Goal: Information Seeking & Learning: Learn about a topic

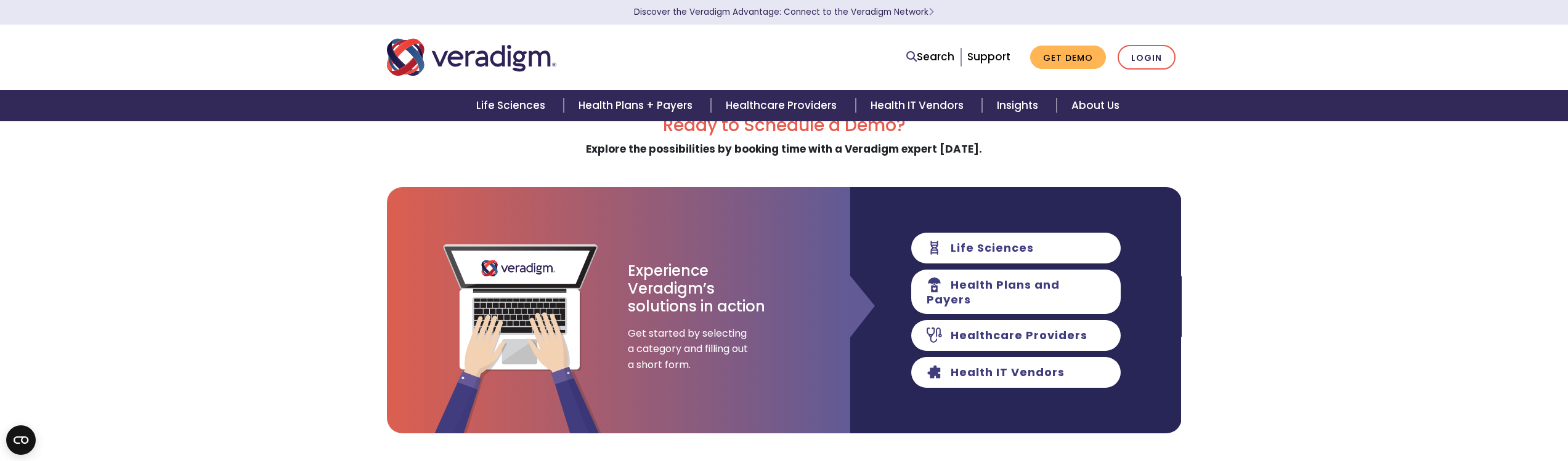
scroll to position [63, 0]
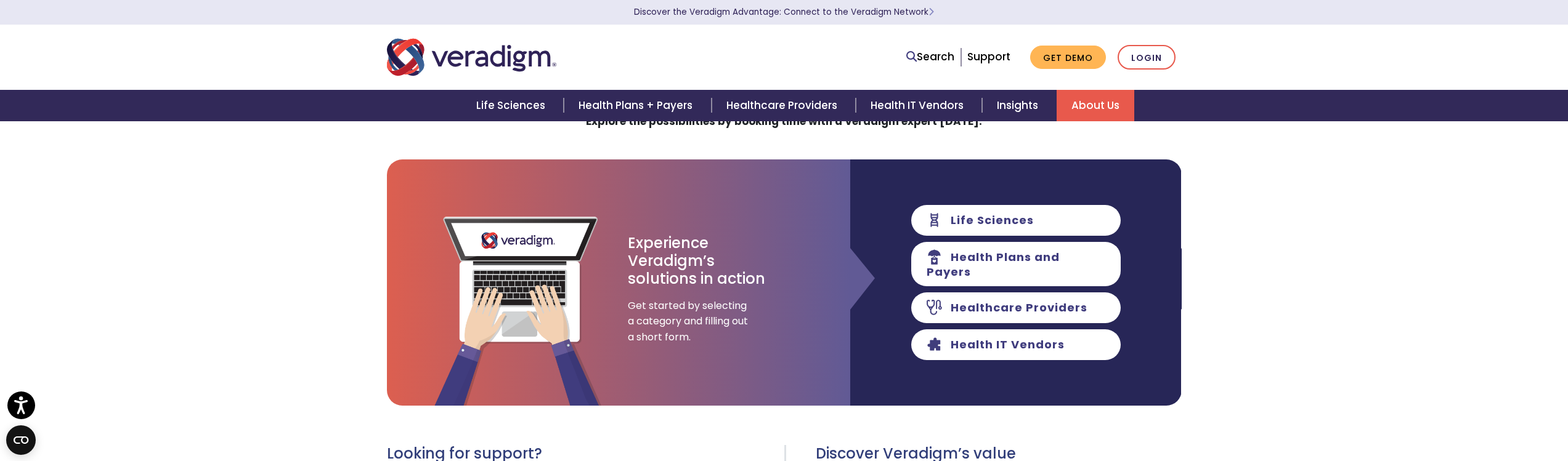
click at [1090, 104] on link "About Us" at bounding box center [1096, 105] width 78 height 31
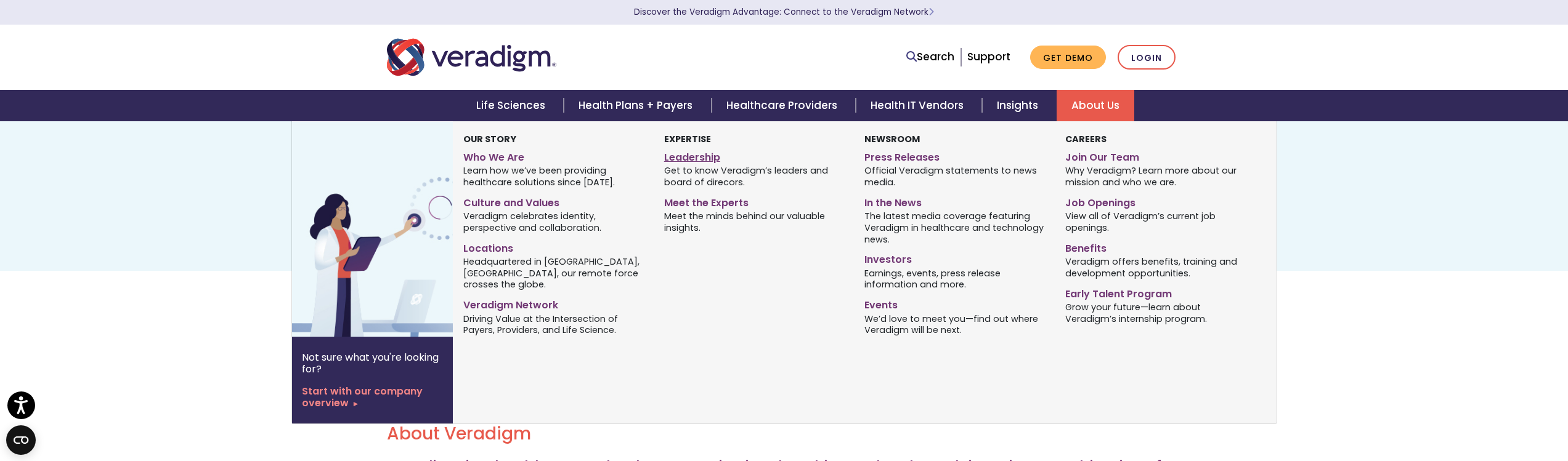
click at [695, 154] on link "Leadership" at bounding box center [756, 156] width 182 height 18
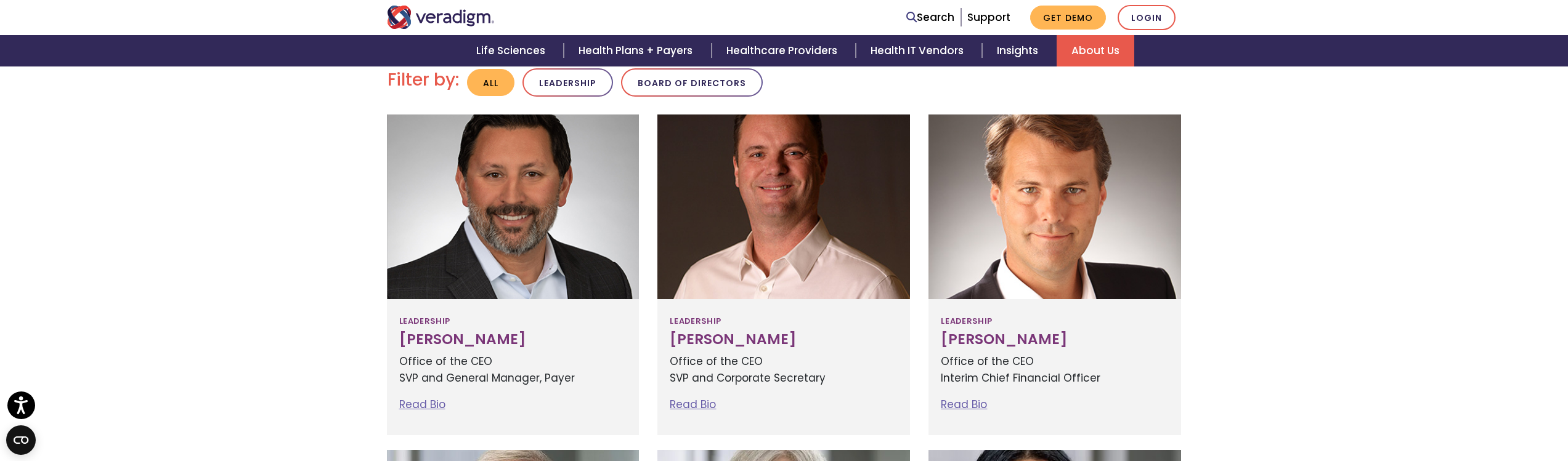
scroll to position [358, 0]
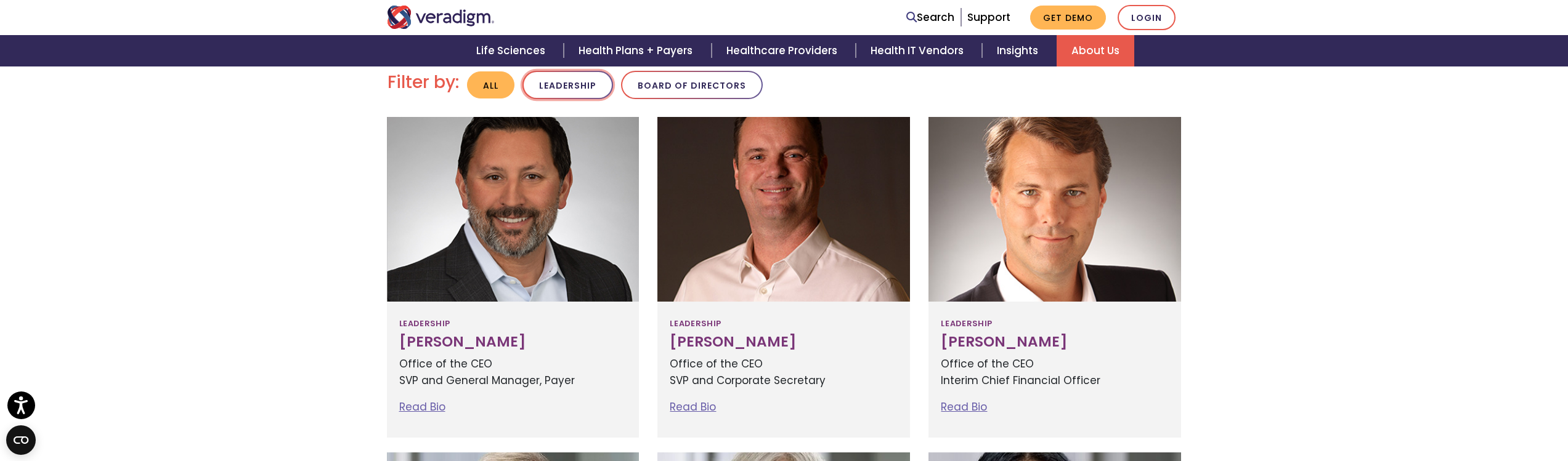
click at [564, 80] on button "Leadership" at bounding box center [568, 85] width 91 height 29
click at [707, 83] on button "Board of Directors" at bounding box center [691, 85] width 142 height 29
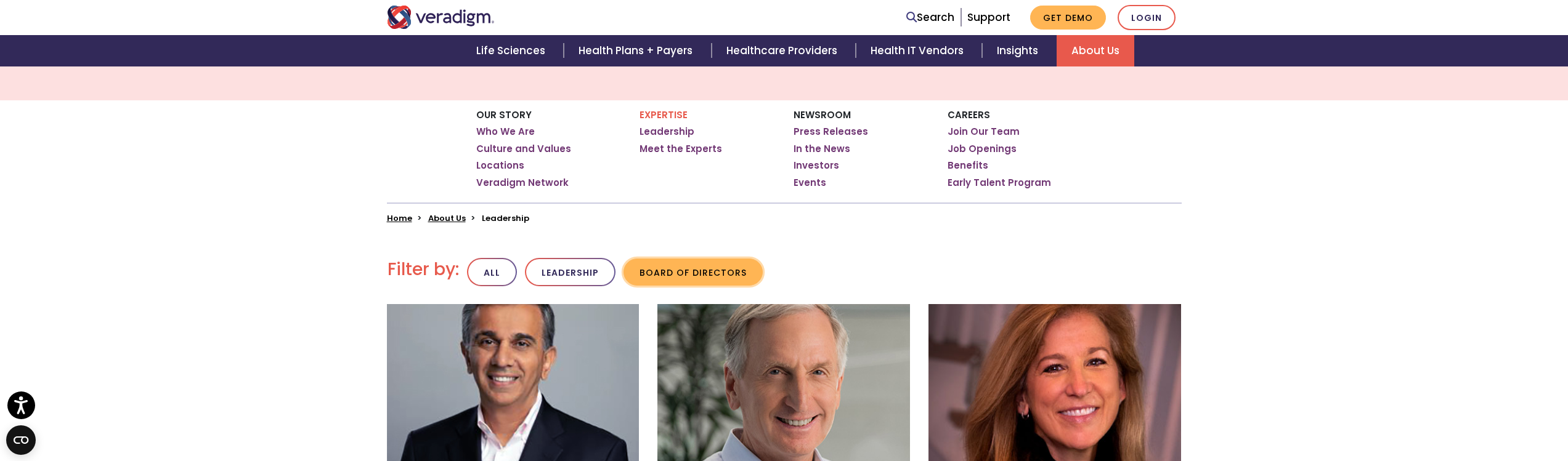
scroll to position [94, 0]
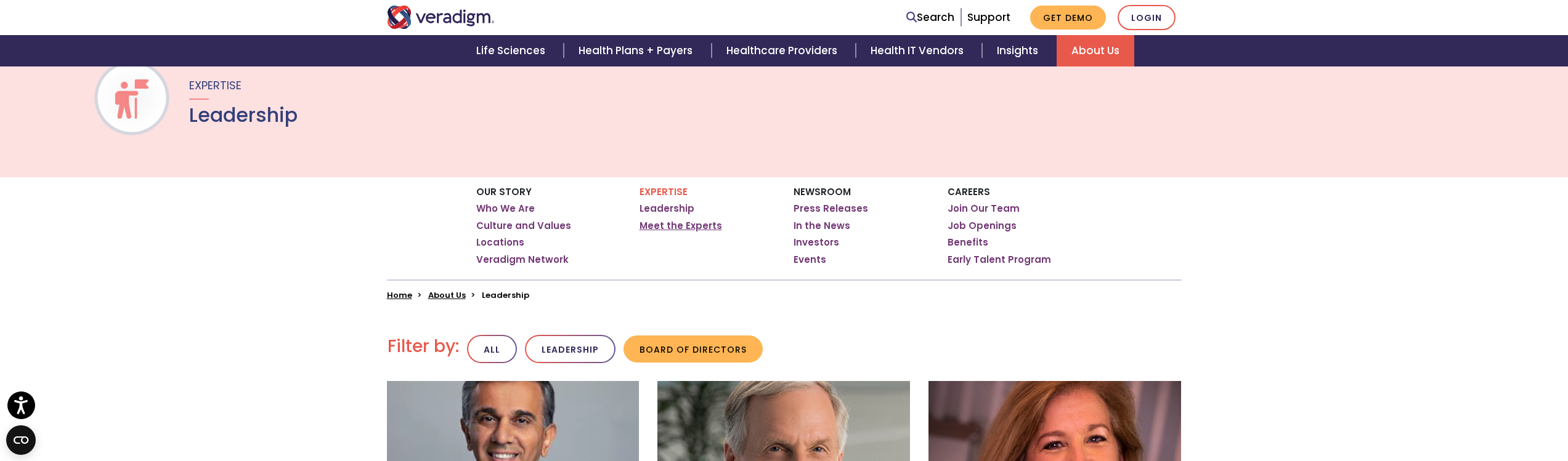
click at [663, 224] on link "Meet the Experts" at bounding box center [681, 226] width 83 height 12
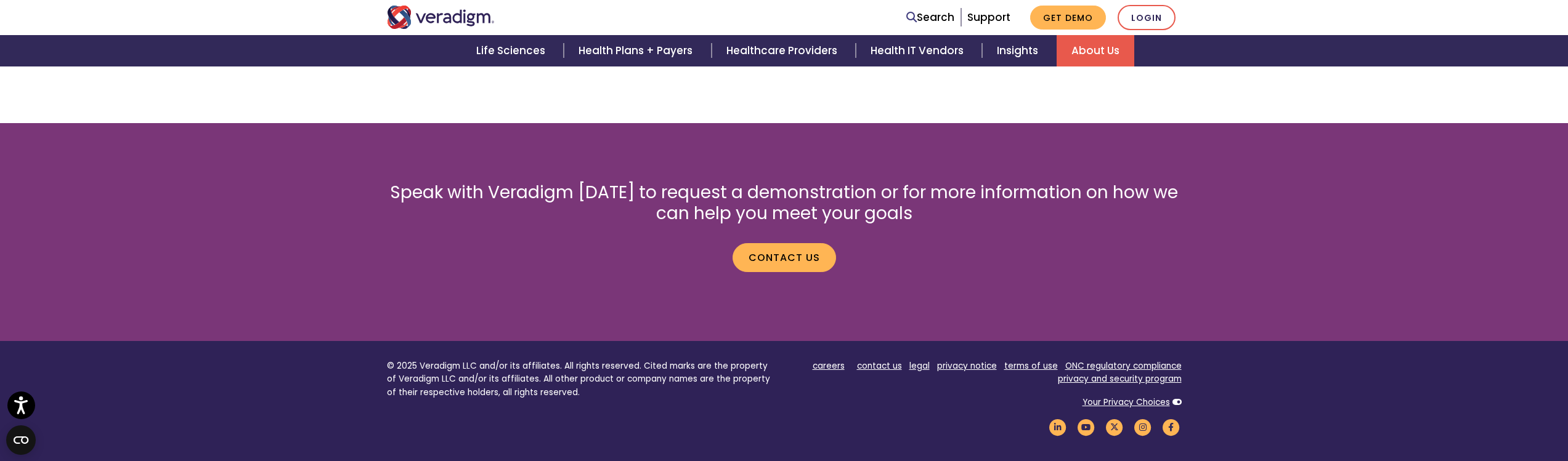
scroll to position [1363, 0]
